Goal: Check status: Check status

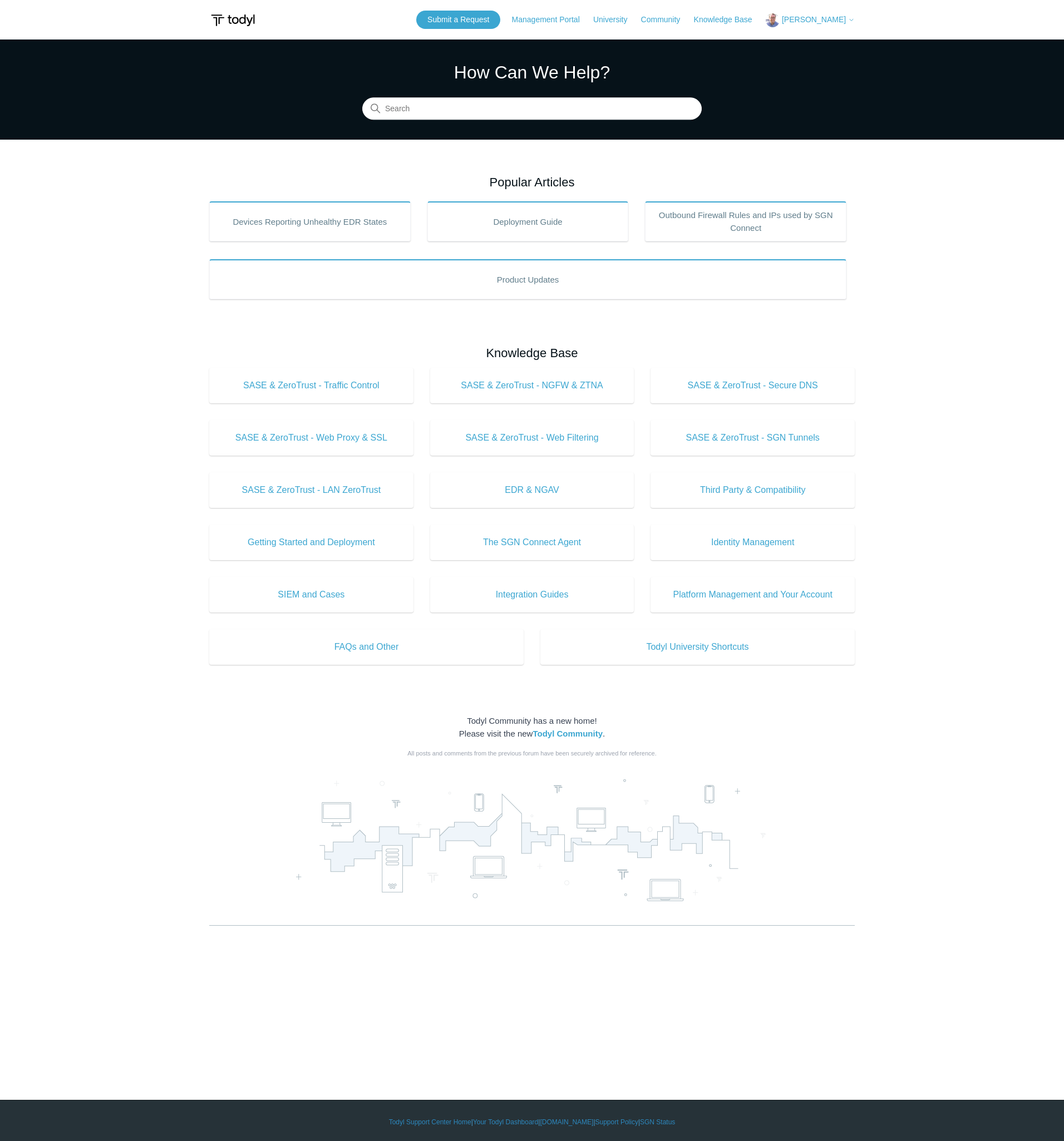
click at [806, 18] on span "[PERSON_NAME]" at bounding box center [813, 19] width 64 height 9
click at [814, 51] on link "My Support Requests" at bounding box center [820, 44] width 108 height 19
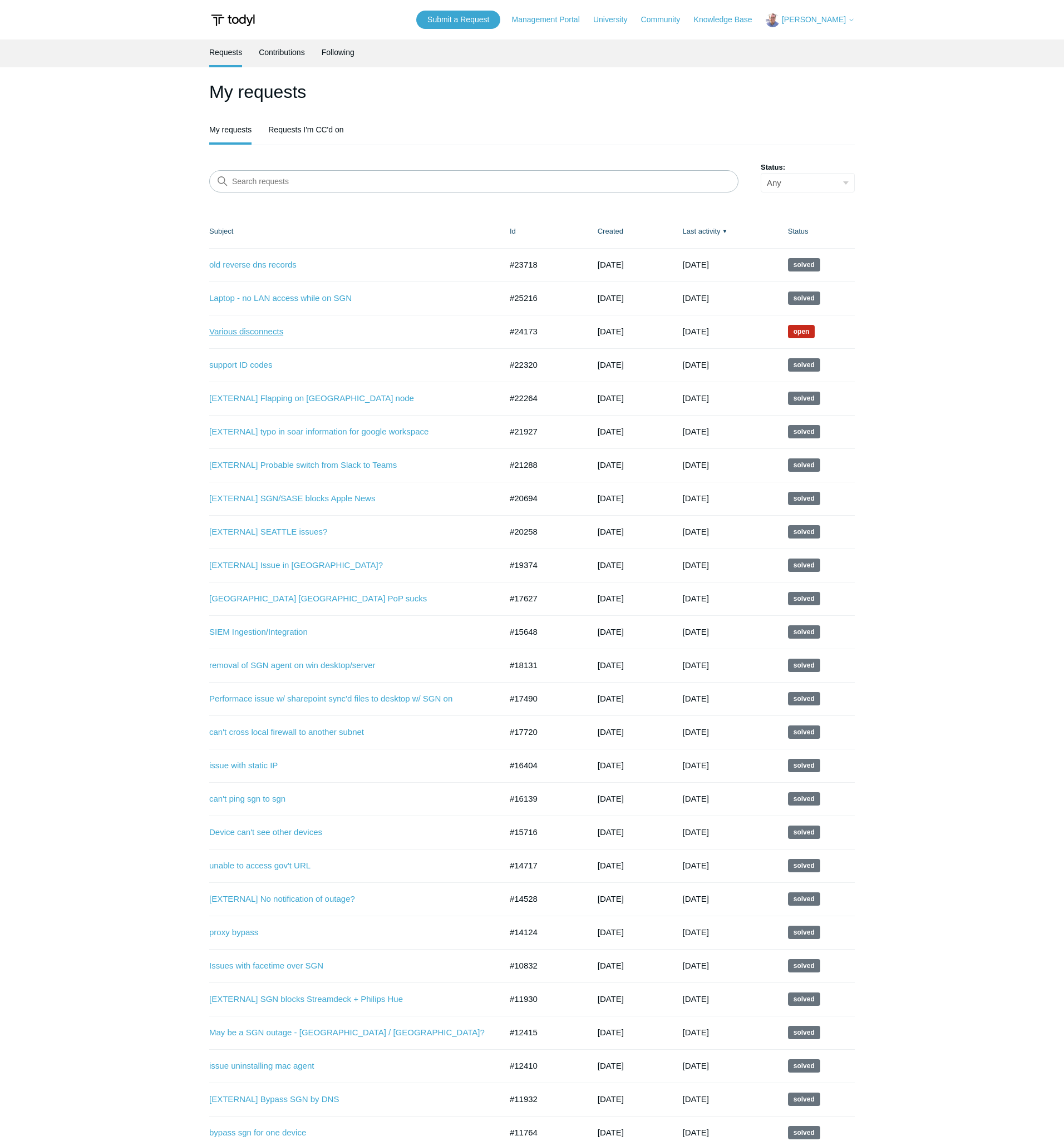
click at [255, 332] on link "Various disconnects" at bounding box center [347, 332] width 275 height 13
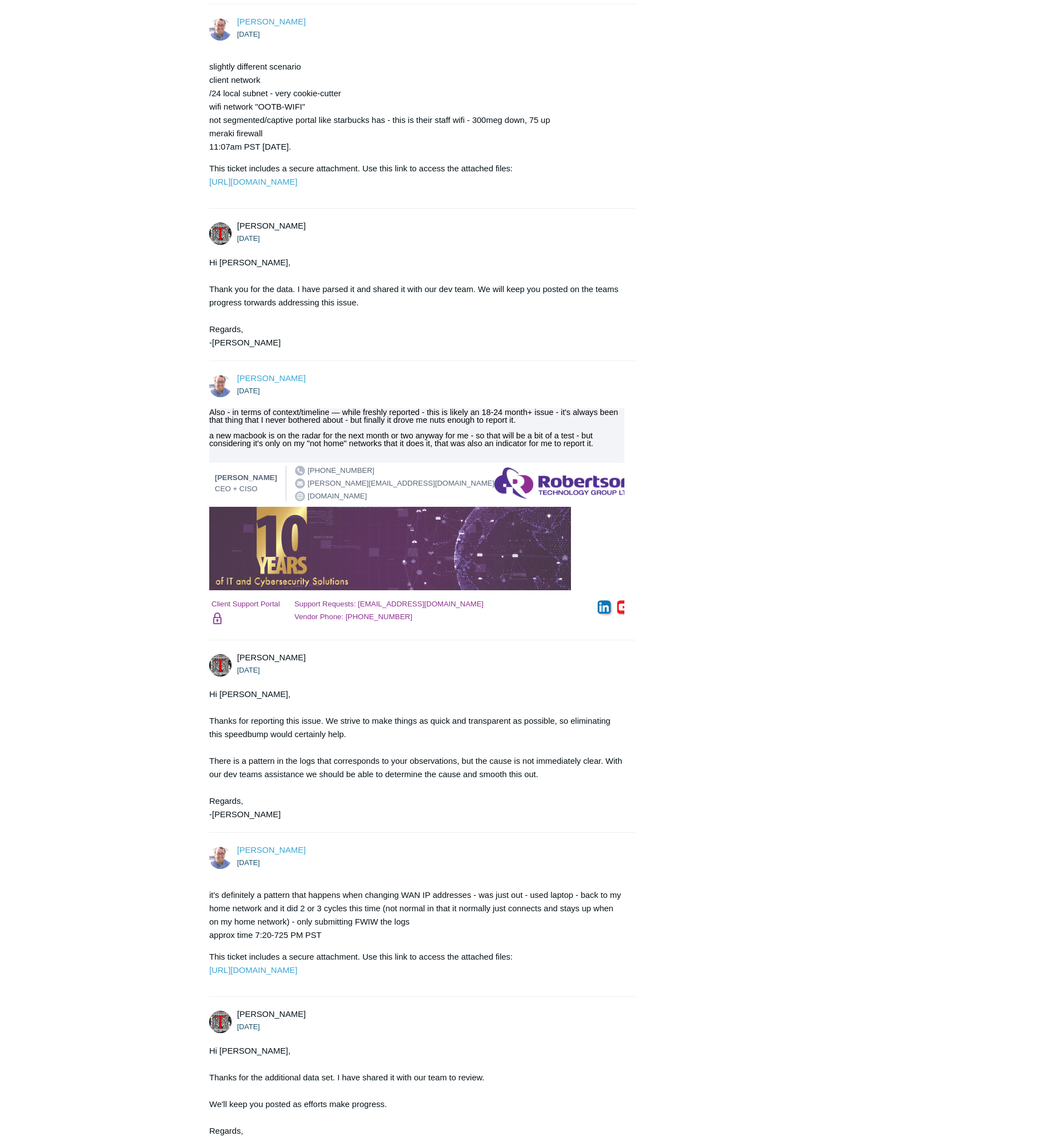
scroll to position [1843, 0]
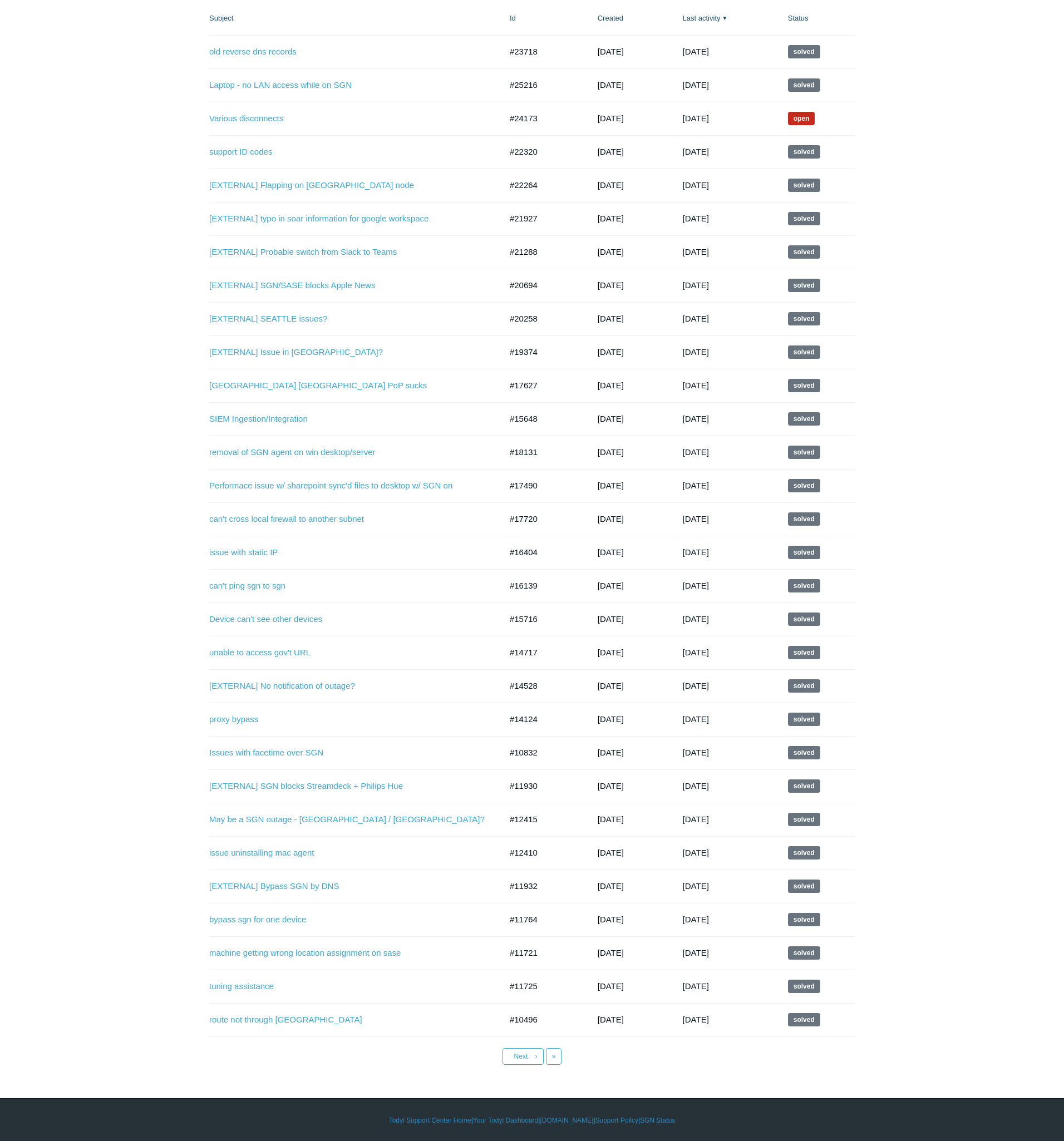
scroll to position [214, 0]
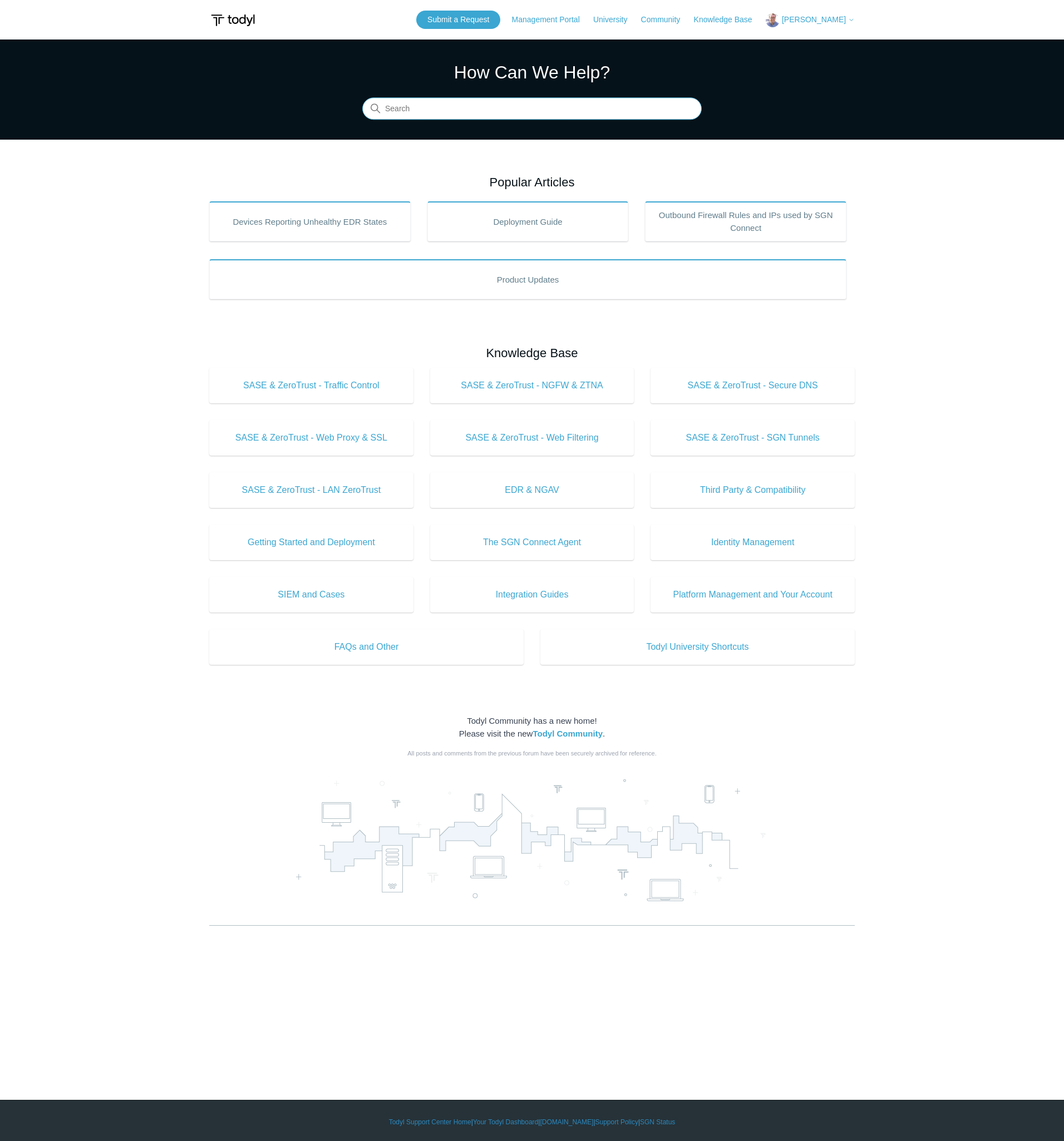
click at [536, 109] on input "Search" at bounding box center [532, 109] width 339 height 22
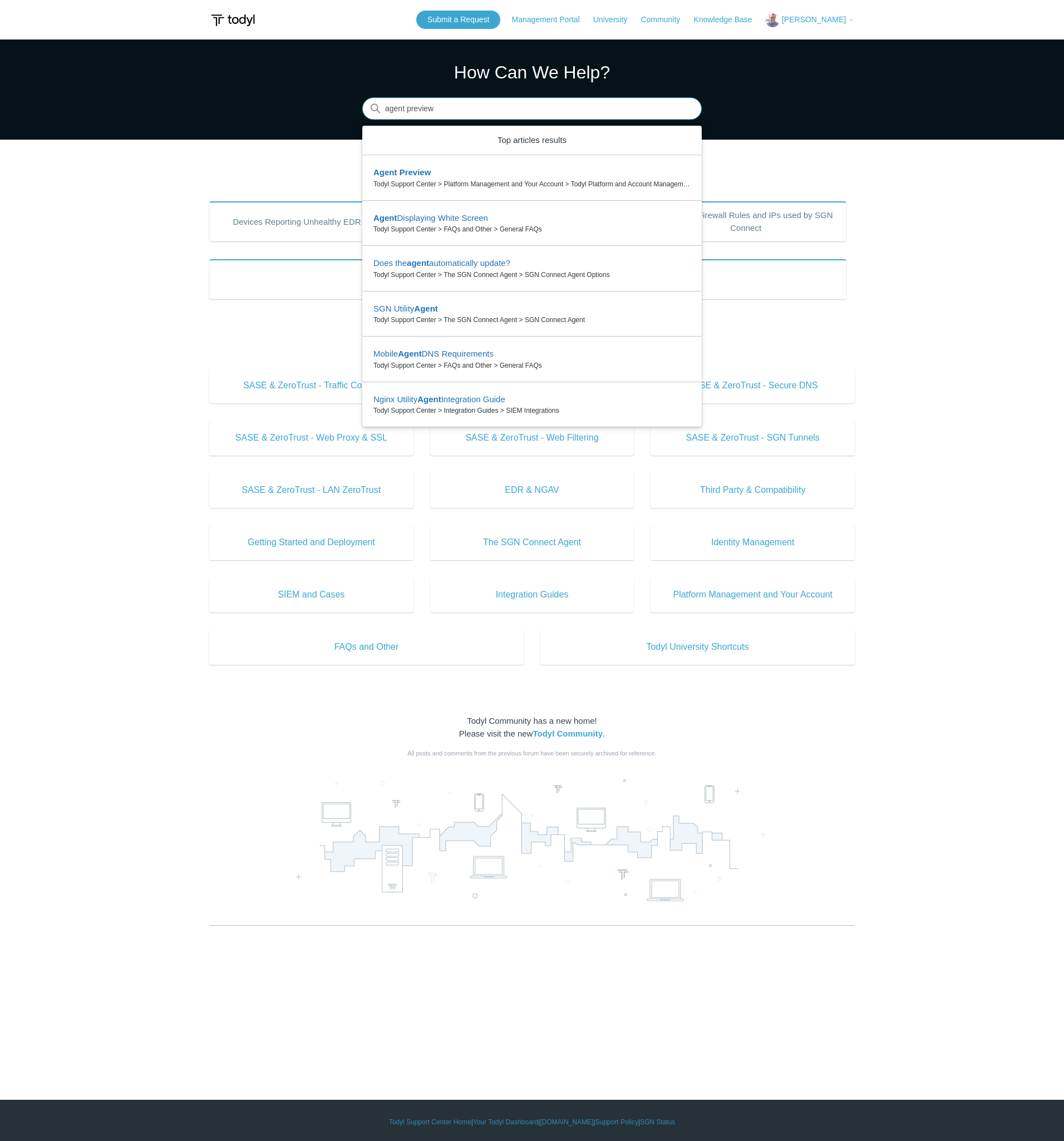
type input "agent preview"
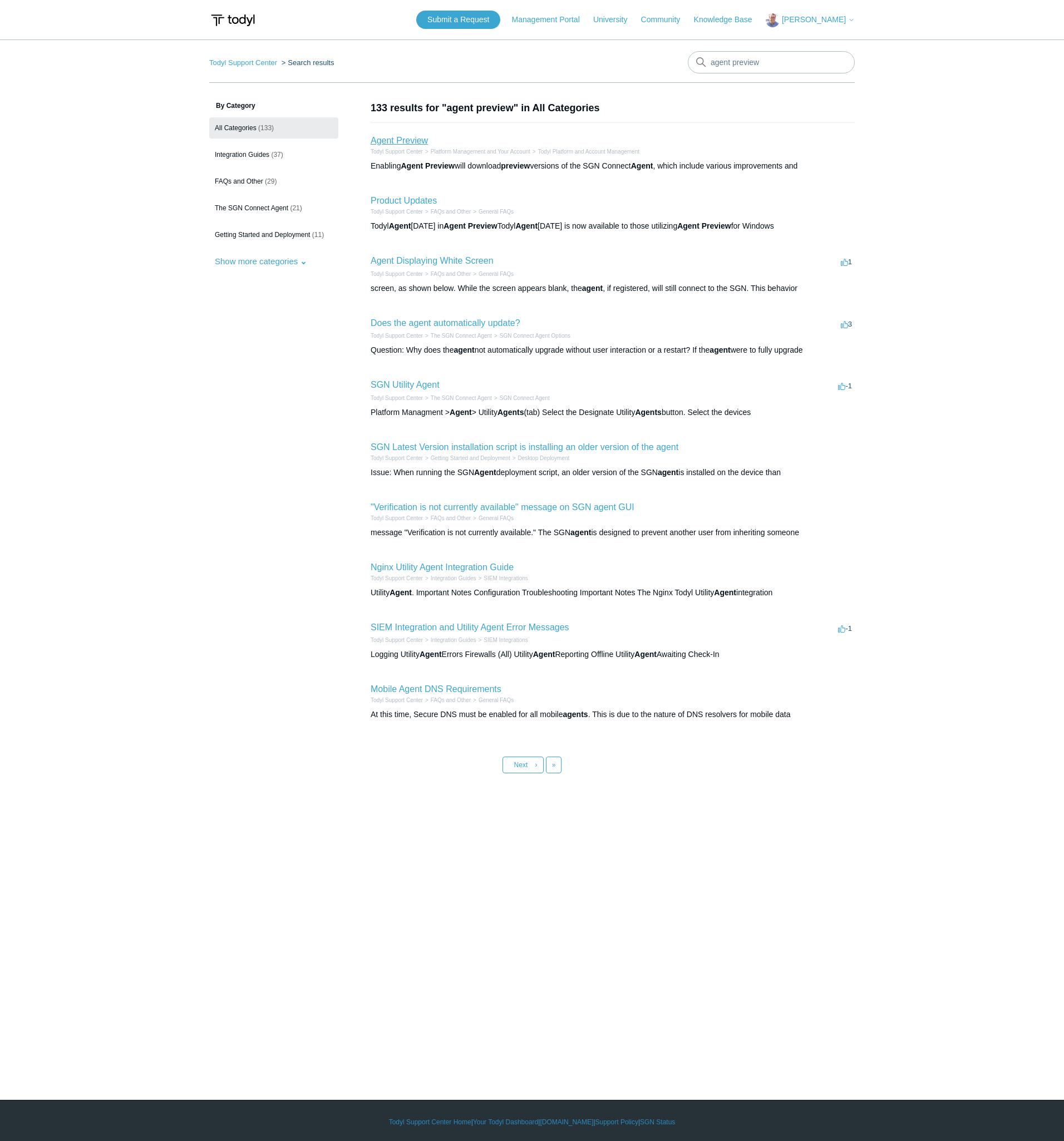
click at [395, 142] on link "Agent Preview" at bounding box center [399, 141] width 57 height 10
